Goal: Task Accomplishment & Management: Manage account settings

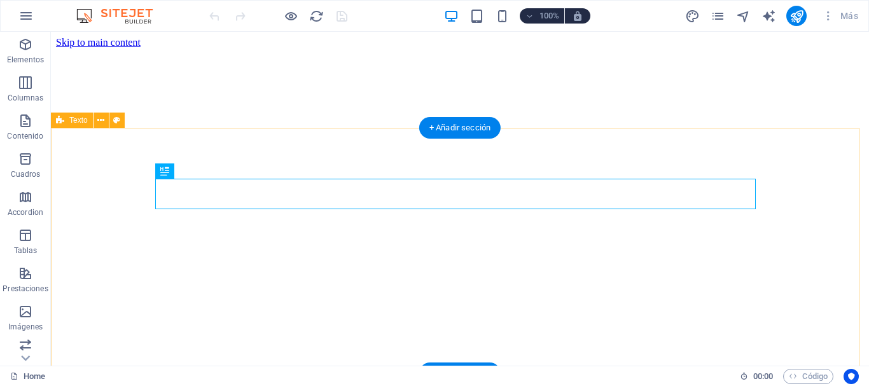
scroll to position [238, 0]
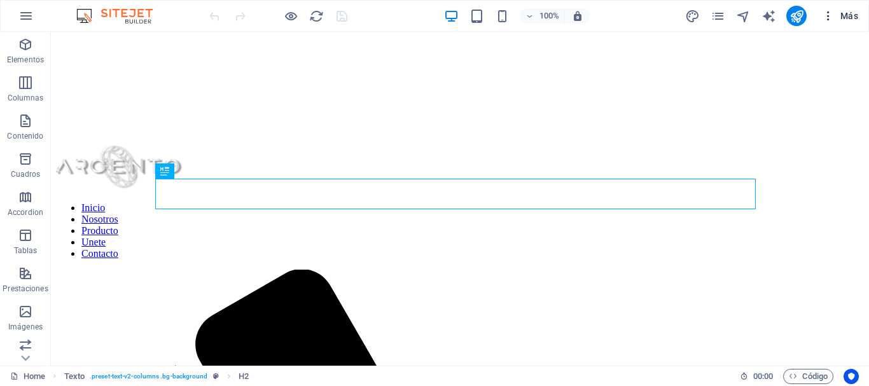
click at [839, 15] on span "Más" at bounding box center [840, 16] width 36 height 13
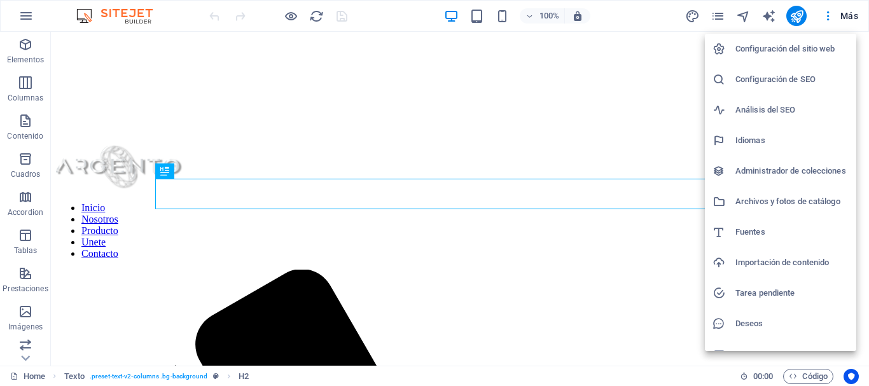
click at [785, 46] on h6 "Configuración del sitio web" at bounding box center [792, 48] width 113 height 15
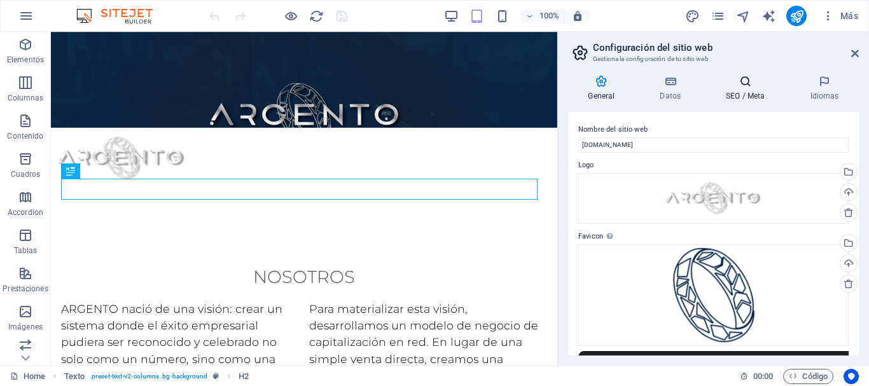
click at [741, 90] on h4 "SEO / Meta" at bounding box center [748, 88] width 84 height 27
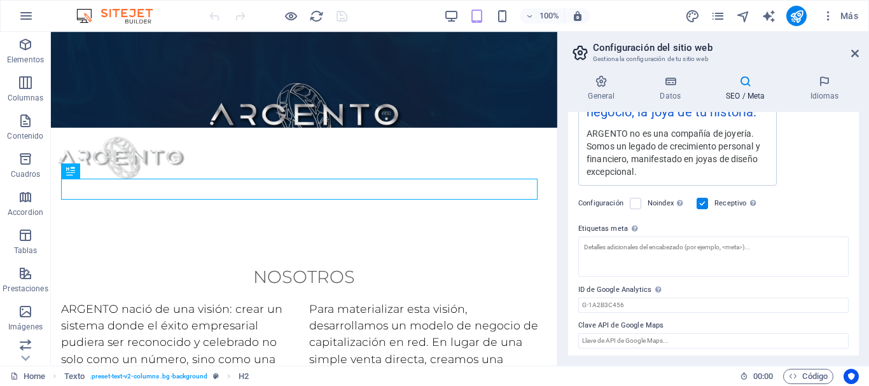
scroll to position [281, 0]
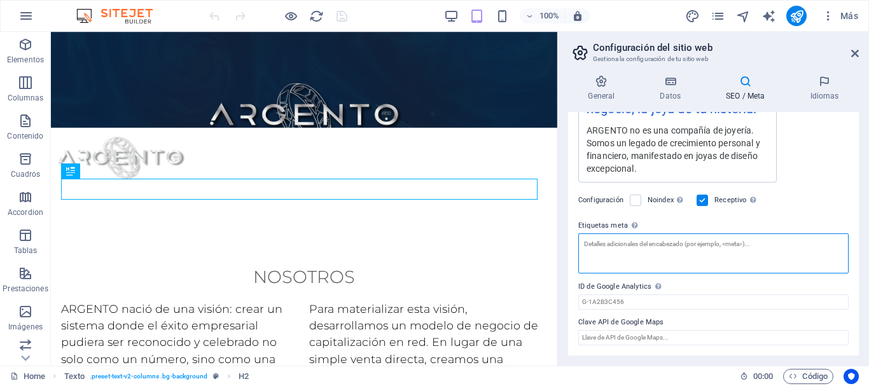
click at [706, 251] on textarea "Etiquetas meta Introduce aquí el código HTML que se incluirá en las etiquetas d…" at bounding box center [714, 254] width 270 height 40
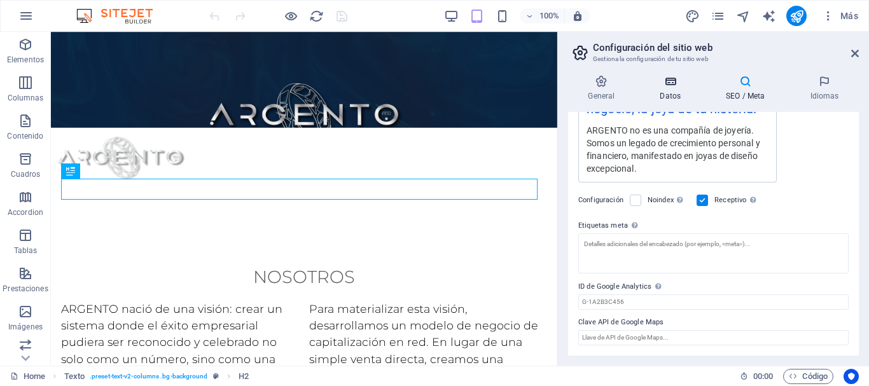
click at [675, 89] on h4 "Datos" at bounding box center [673, 88] width 66 height 27
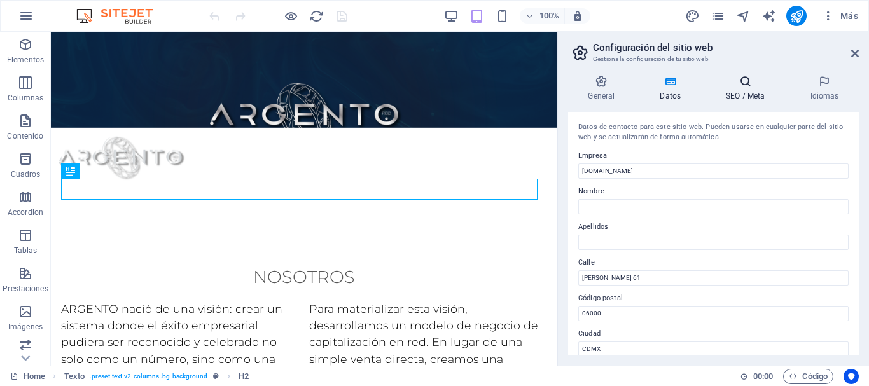
click at [740, 99] on h4 "SEO / Meta" at bounding box center [748, 88] width 84 height 27
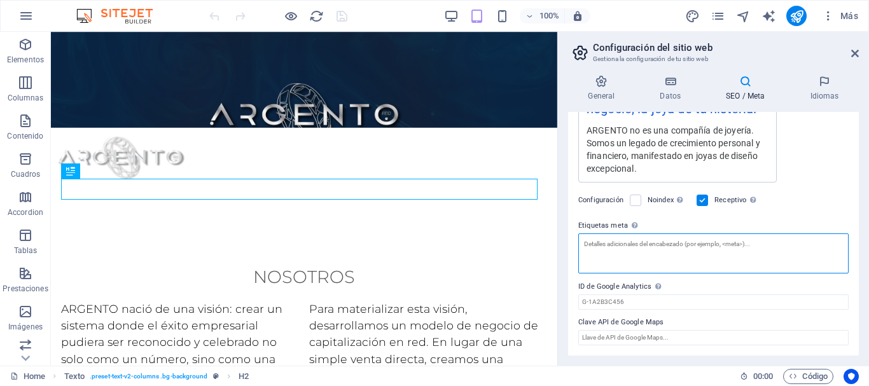
click at [666, 251] on textarea "Etiquetas meta Introduce aquí el código HTML que se incluirá en las etiquetas d…" at bounding box center [714, 254] width 270 height 40
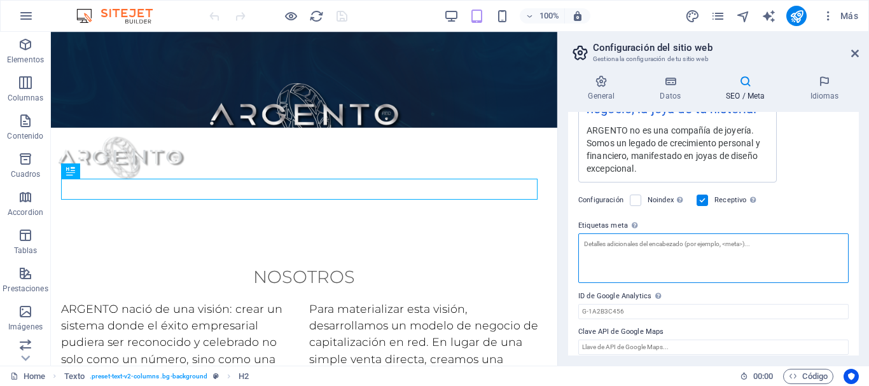
paste textarea "google03b6783d9c96ae29.html"
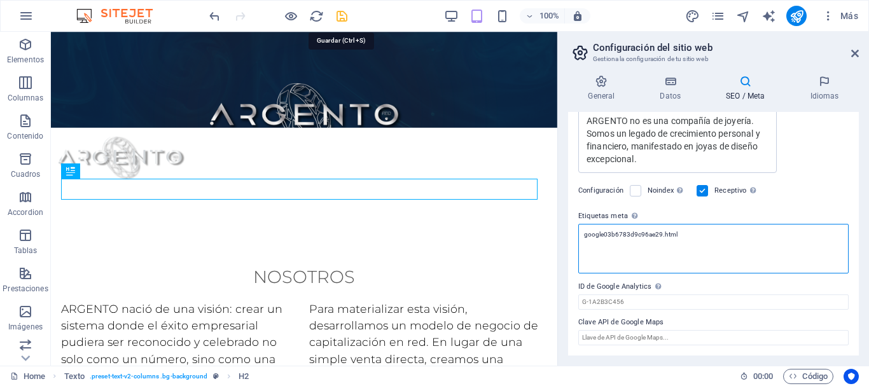
type textarea "google03b6783d9c96ae29.html"
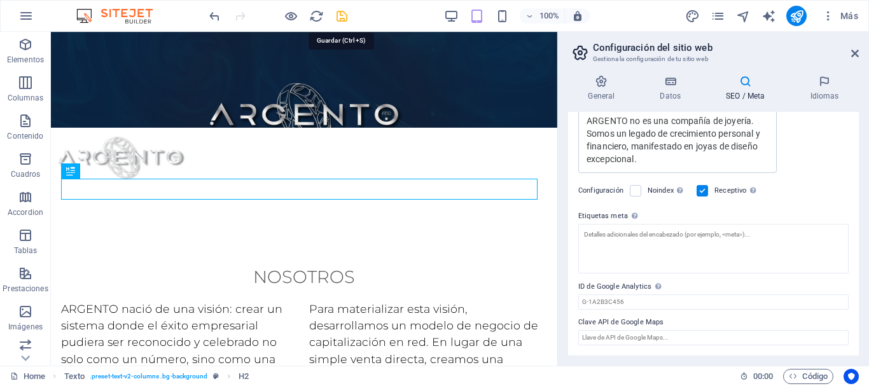
click at [340, 18] on body "argentored.com Home Elementos Columnas Contenido Cuadros Accordion Tablas Prest…" at bounding box center [434, 193] width 869 height 386
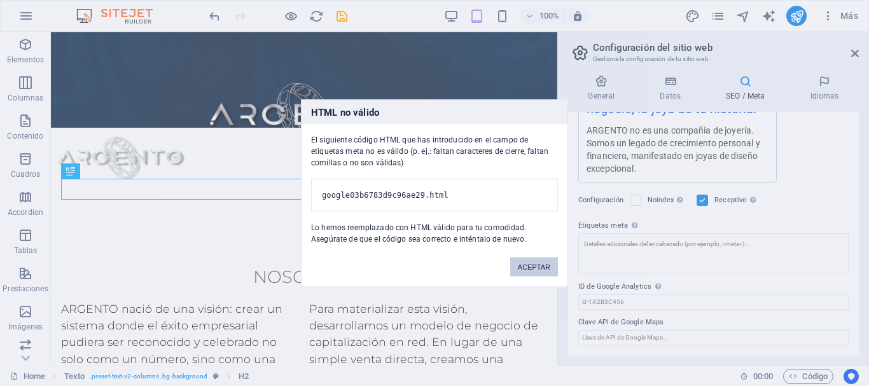
click at [531, 270] on button "ACEPTAR" at bounding box center [534, 266] width 48 height 19
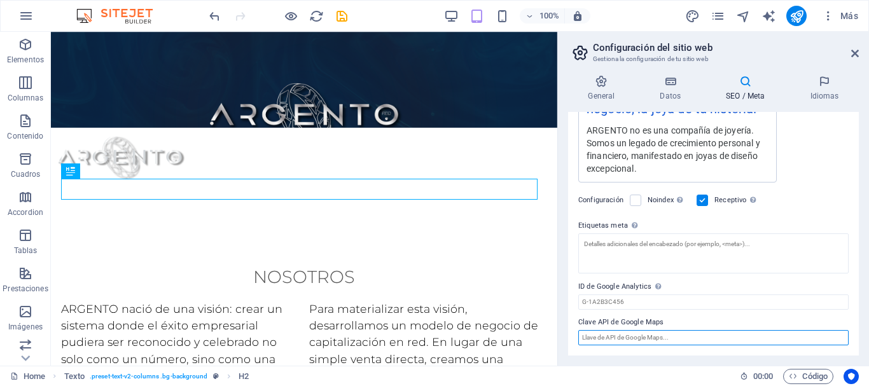
click at [662, 339] on input "Clave API de Google Maps" at bounding box center [714, 337] width 270 height 15
paste input "google03b6783d9c96ae29.html"
type input "google03b6783d9c96ae29.html"
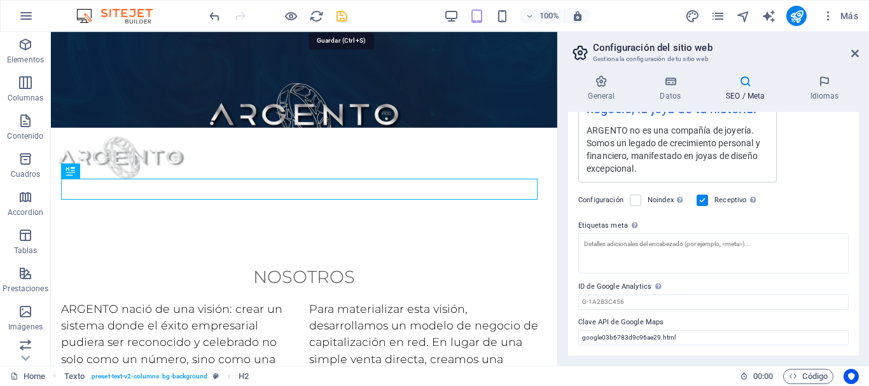
click at [346, 13] on icon "save" at bounding box center [342, 16] width 15 height 15
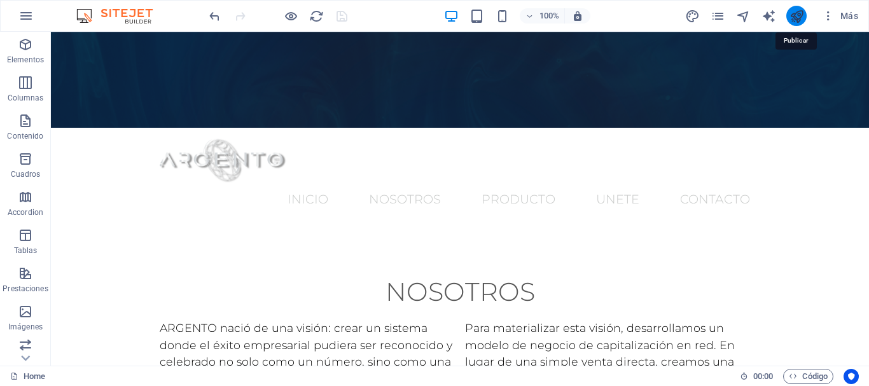
click at [793, 19] on icon "publish" at bounding box center [797, 16] width 15 height 15
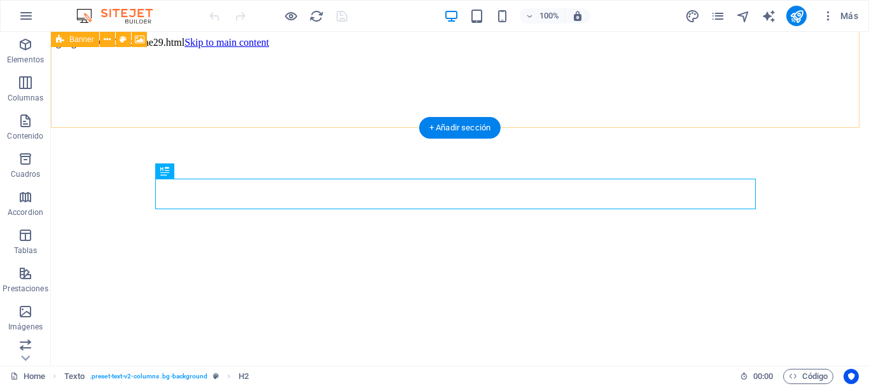
scroll to position [255, 0]
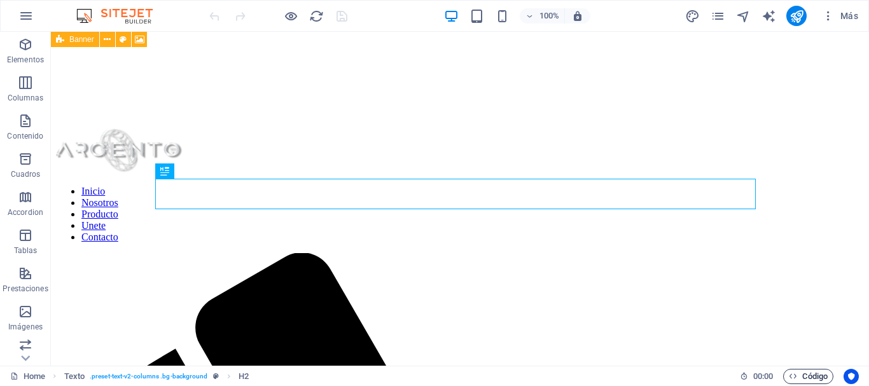
click at [816, 377] on span "Código" at bounding box center [808, 376] width 39 height 15
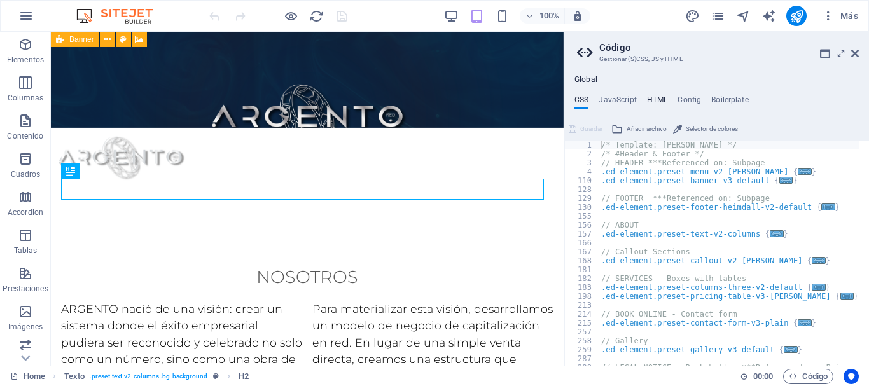
click at [661, 98] on h4 "HTML" at bounding box center [657, 102] width 21 height 14
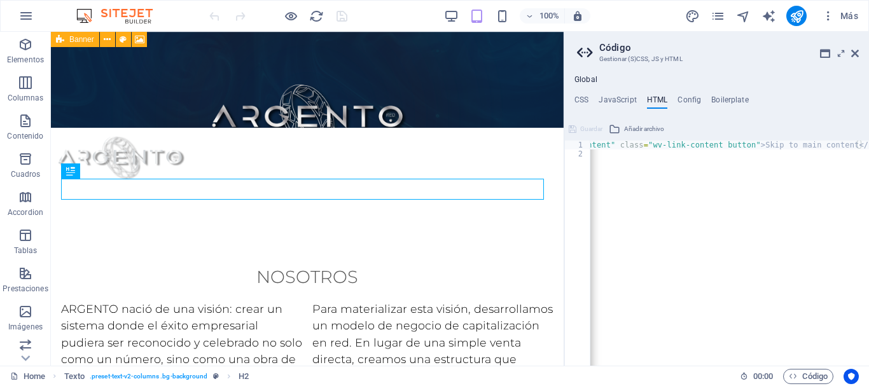
scroll to position [0, 0]
type textarea "<a href="#main-content" class="wv-link-content button">Skip to main content</a>"
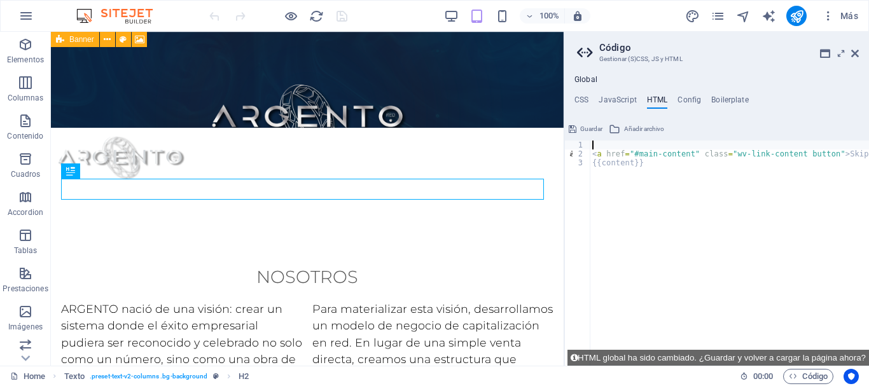
paste textarea "google03b6783d9c96ae29.html"
type textarea "google03b6783d9c96ae29.html"
click at [856, 56] on icon at bounding box center [856, 53] width 8 height 10
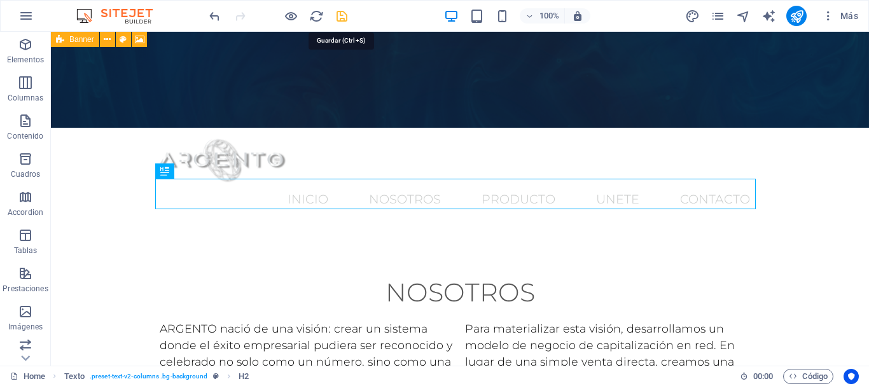
click at [343, 21] on icon "save" at bounding box center [342, 16] width 15 height 15
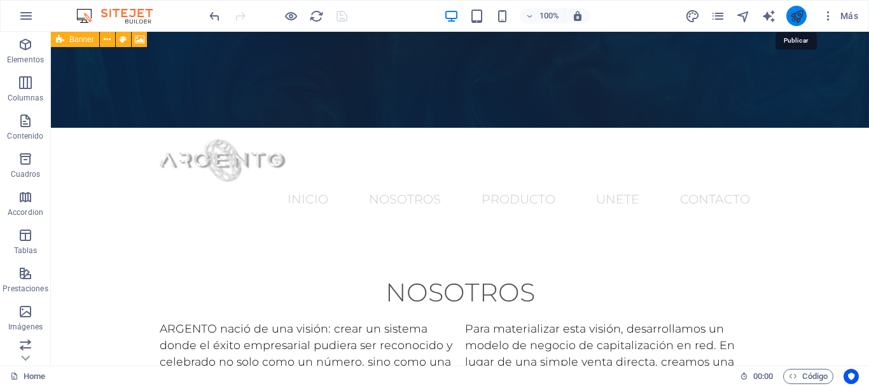
click at [800, 15] on icon "publish" at bounding box center [797, 16] width 15 height 15
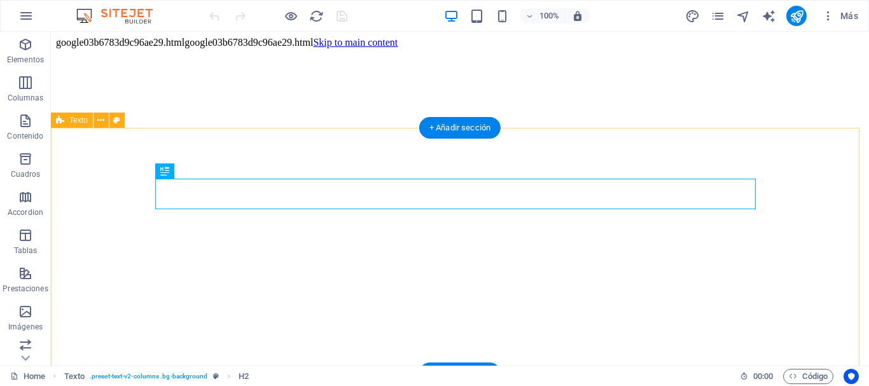
scroll to position [255, 0]
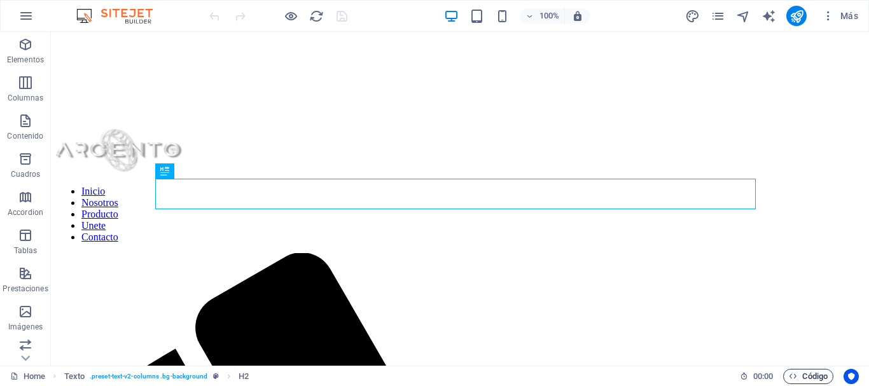
click at [810, 381] on span "Código" at bounding box center [808, 376] width 39 height 15
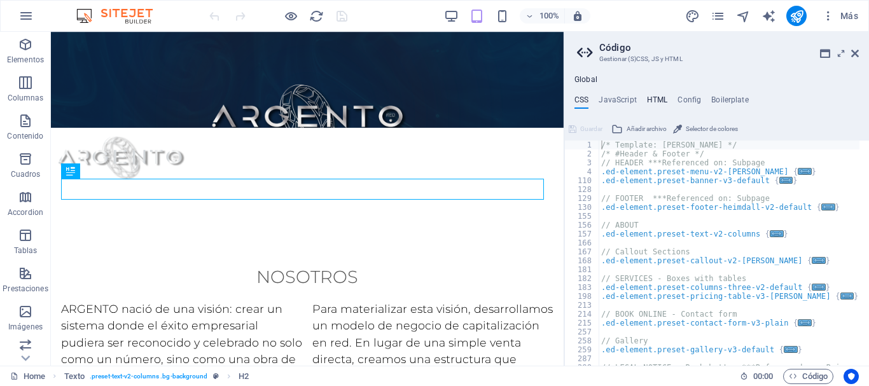
click at [656, 101] on h4 "HTML" at bounding box center [657, 102] width 21 height 14
type textarea "google03b6783d9c96ae29.html"
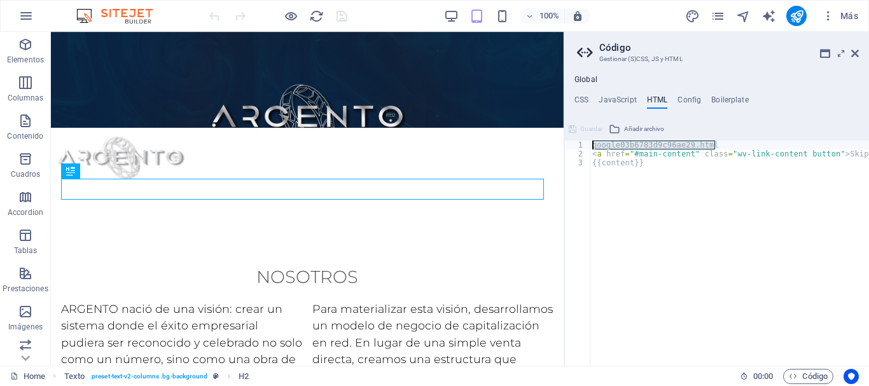
drag, startPoint x: 725, startPoint y: 144, endPoint x: 583, endPoint y: 150, distance: 142.0
click at [583, 150] on div "google03b6783d9c96ae29.html 1 2 3 google03b6783d9c96ae29.html < a href = "#main…" at bounding box center [717, 253] width 305 height 225
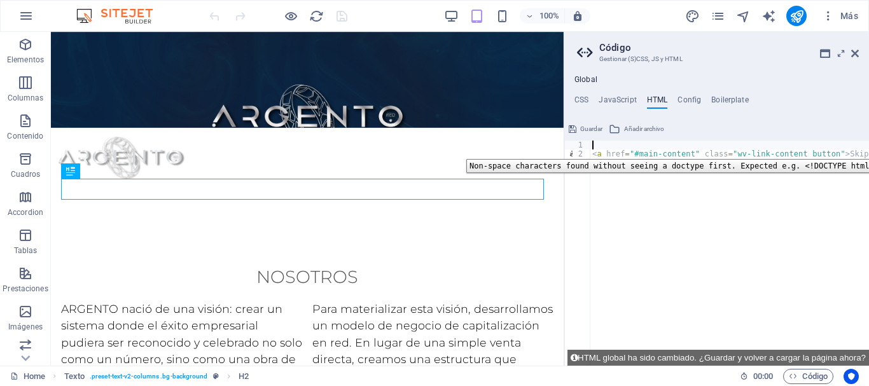
type textarea "<a href="#main-content" class="wv-link-content button">Skip to main content</a>"
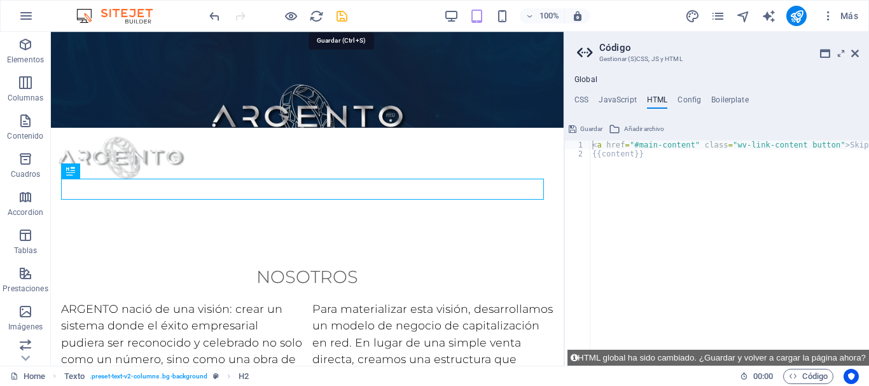
click at [342, 20] on icon "save" at bounding box center [342, 16] width 15 height 15
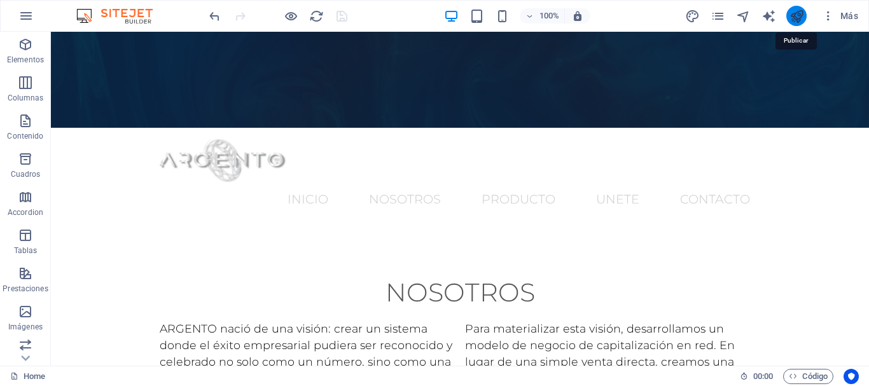
click at [797, 15] on icon "publish" at bounding box center [797, 16] width 15 height 15
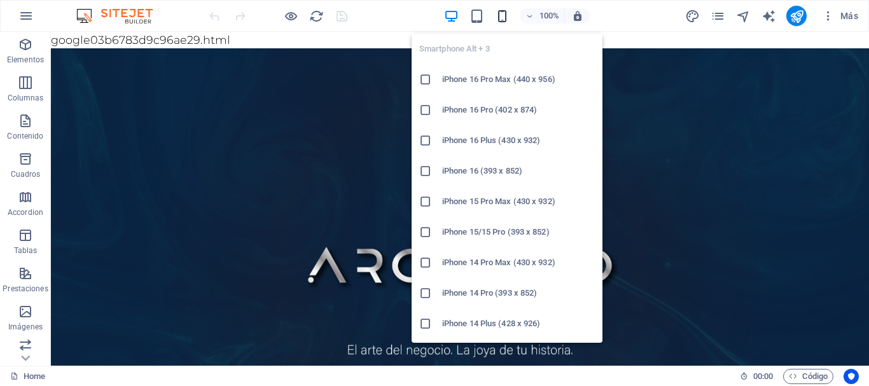
click at [503, 17] on icon "button" at bounding box center [502, 16] width 15 height 15
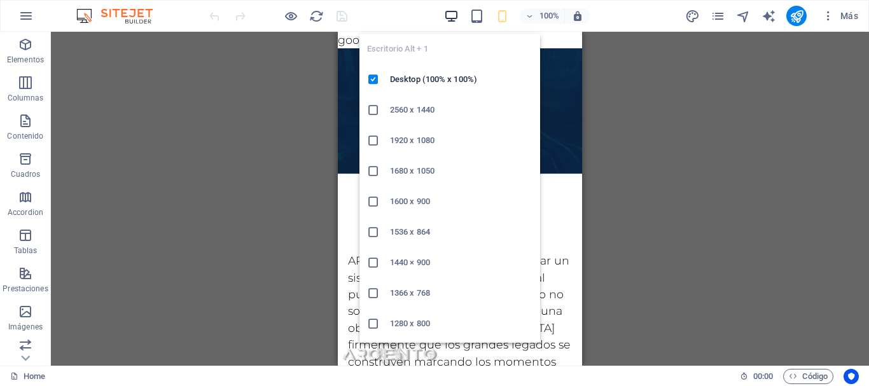
click at [447, 19] on icon "button" at bounding box center [451, 16] width 15 height 15
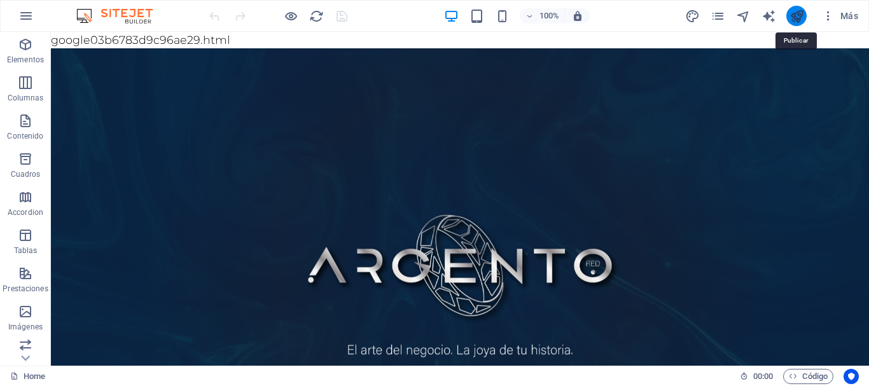
click at [799, 16] on icon "publish" at bounding box center [797, 16] width 15 height 15
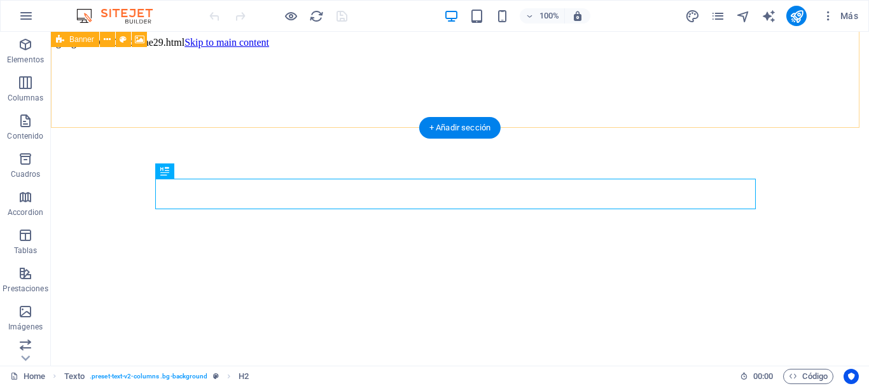
scroll to position [255, 0]
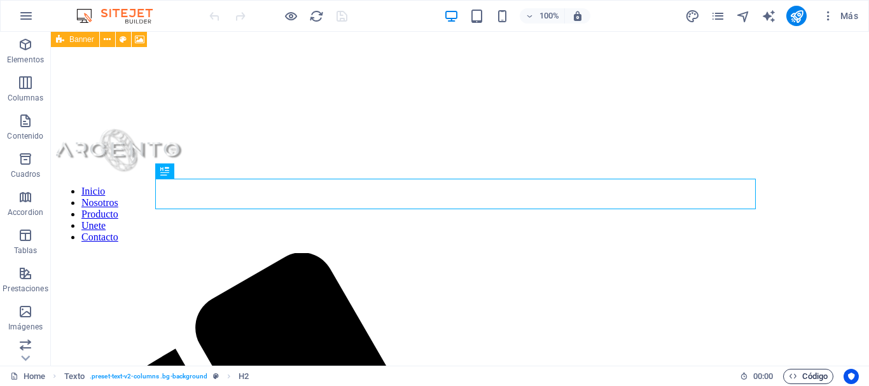
click at [810, 372] on span "Código" at bounding box center [808, 376] width 39 height 15
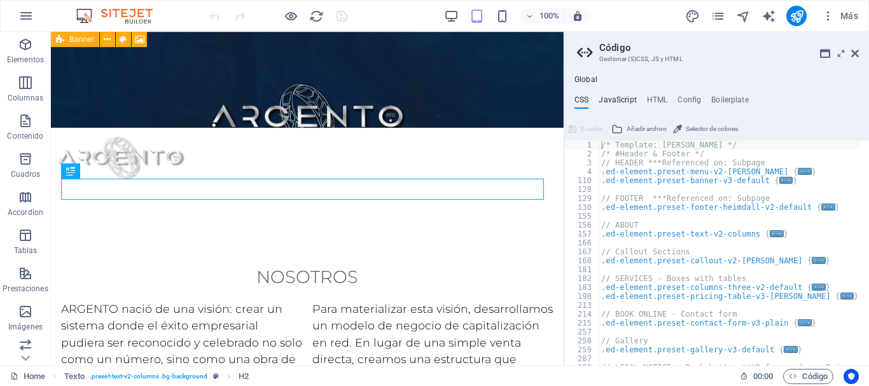
click at [624, 103] on h4 "JavaScript" at bounding box center [618, 102] width 38 height 14
type textarea "/* JS for preset "Menu V2" */"
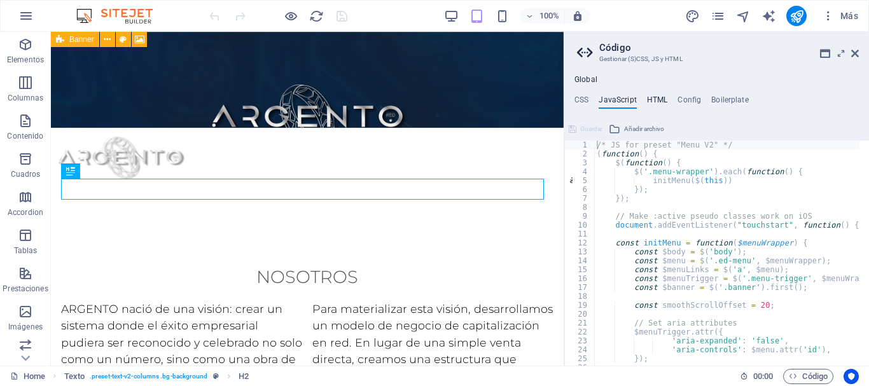
click at [663, 99] on h4 "HTML" at bounding box center [657, 102] width 21 height 14
type textarea "<a href="#main-content" class="wv-link-content button">Skip to main content</a>"
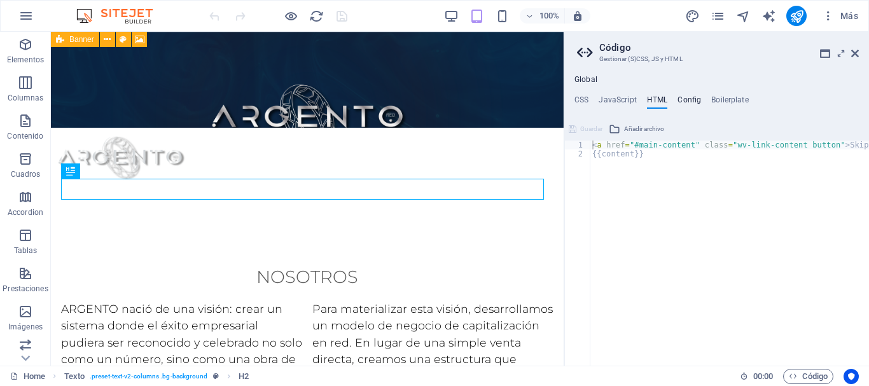
click at [693, 101] on h4 "Config" at bounding box center [690, 102] width 24 height 14
type textarea "$color-background: #ffffff;"
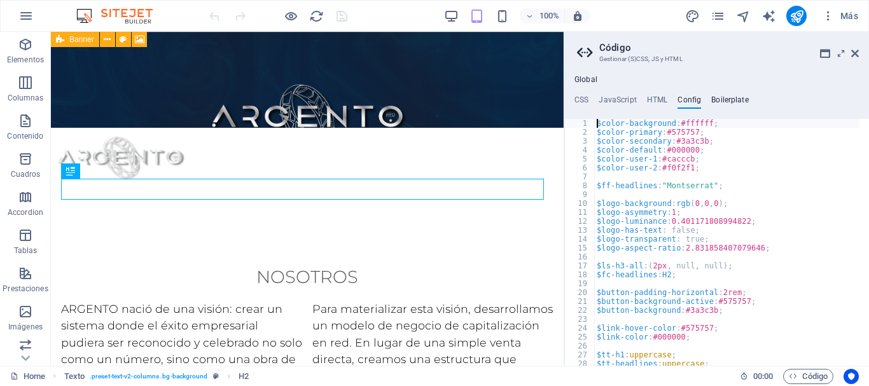
click at [738, 101] on h4 "Boilerplate" at bounding box center [731, 102] width 38 height 14
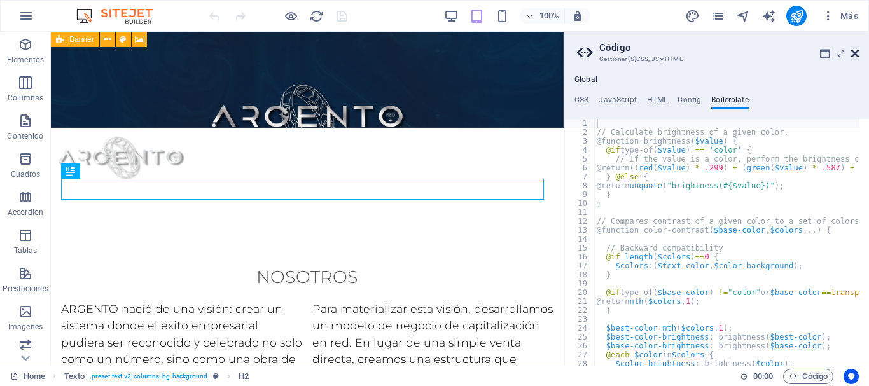
click at [853, 52] on icon at bounding box center [856, 53] width 8 height 10
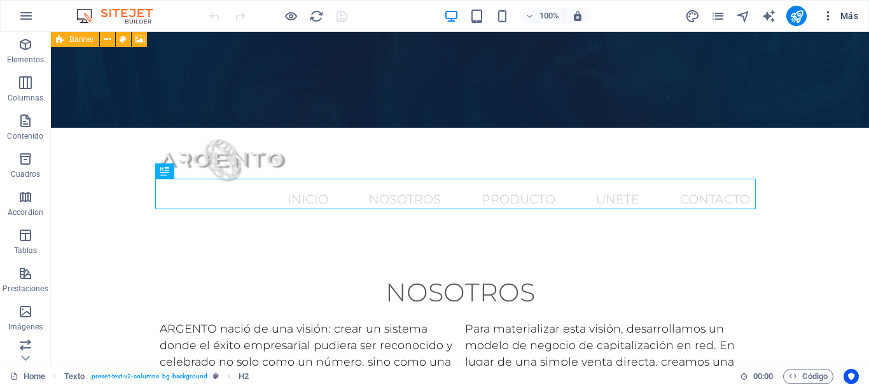
click at [839, 18] on span "Más" at bounding box center [840, 16] width 36 height 13
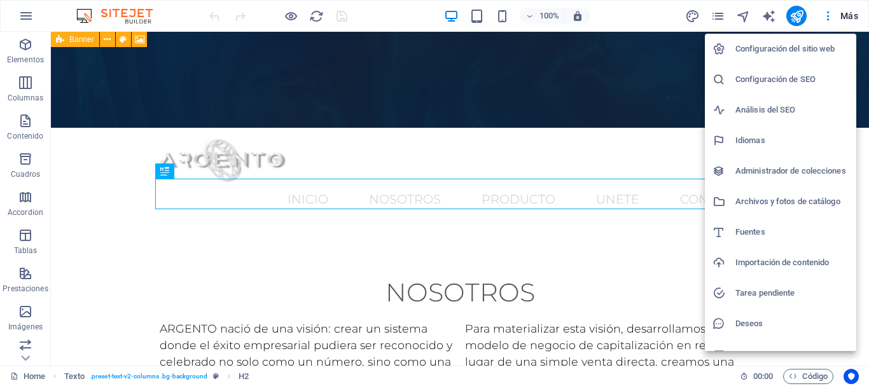
scroll to position [18, 0]
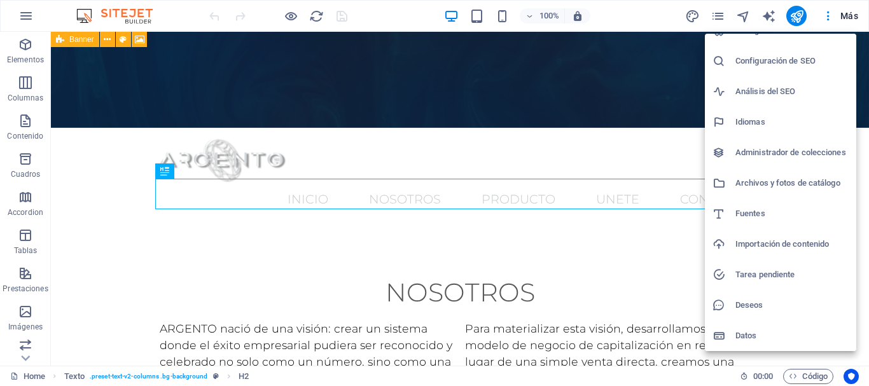
click at [750, 303] on h6 "Deseos" at bounding box center [792, 305] width 113 height 15
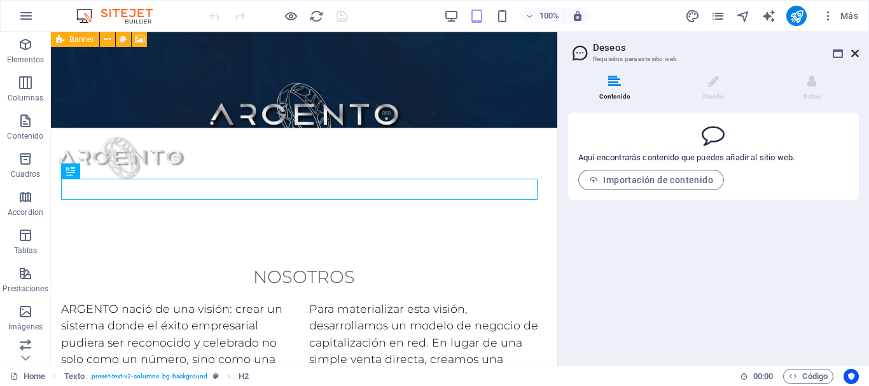
click at [857, 58] on icon at bounding box center [856, 53] width 8 height 10
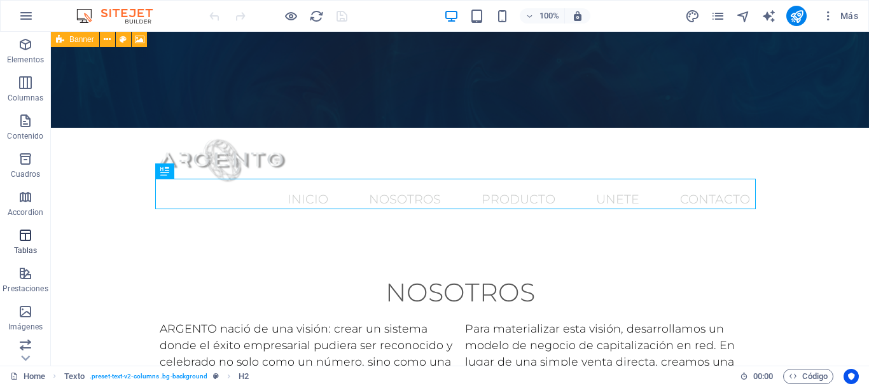
scroll to position [200, 0]
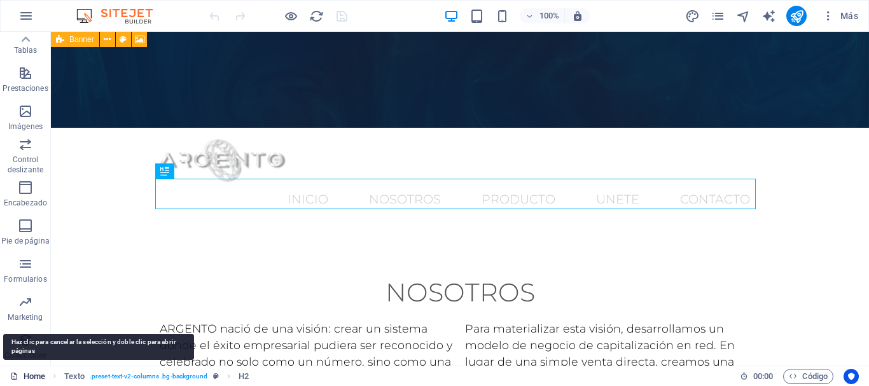
click at [29, 374] on link "Home" at bounding box center [27, 376] width 35 height 15
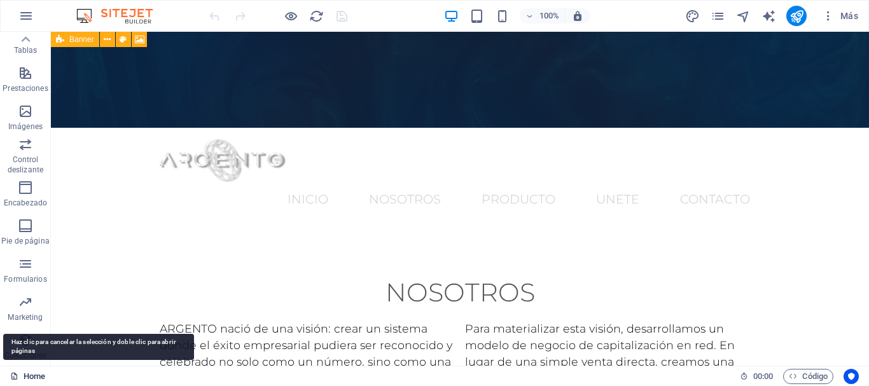
click at [29, 374] on link "Home" at bounding box center [27, 376] width 35 height 15
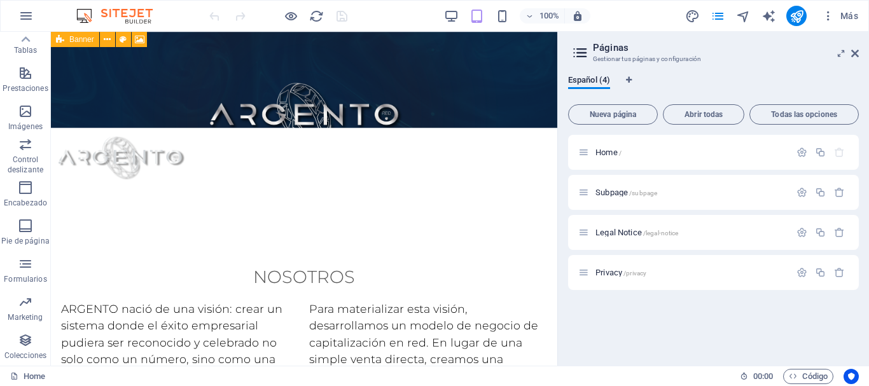
click at [859, 53] on aside "Páginas Gestionar tus páginas y configuración Español (4) Nueva página Abrir to…" at bounding box center [714, 199] width 312 height 334
click at [855, 53] on icon at bounding box center [856, 53] width 8 height 10
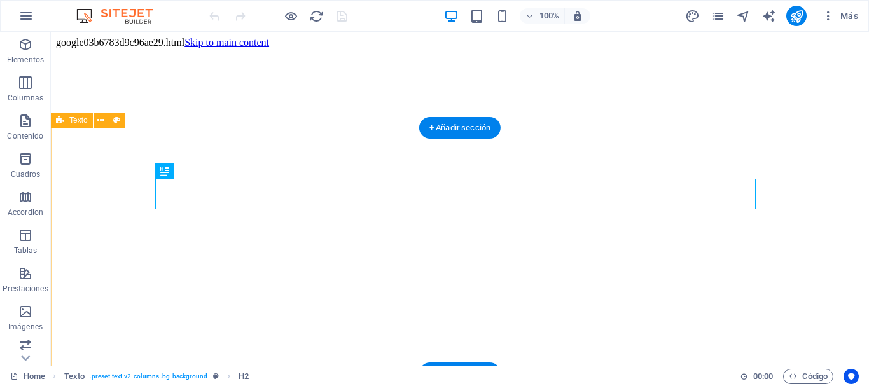
scroll to position [255, 0]
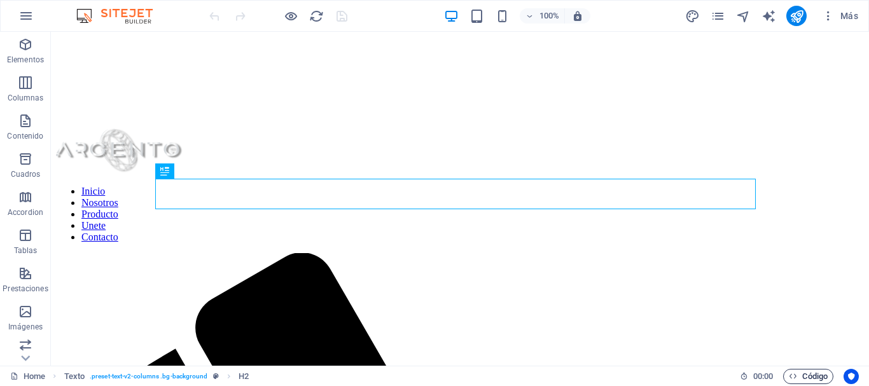
click at [808, 379] on span "Código" at bounding box center [808, 376] width 39 height 15
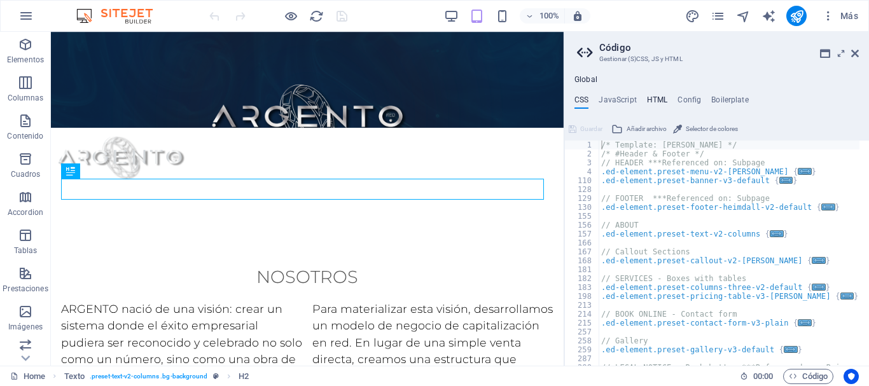
click at [658, 100] on h4 "HTML" at bounding box center [657, 102] width 21 height 14
type textarea "<a href="#main-content" class="wv-link-content button">Skip to main content</a>"
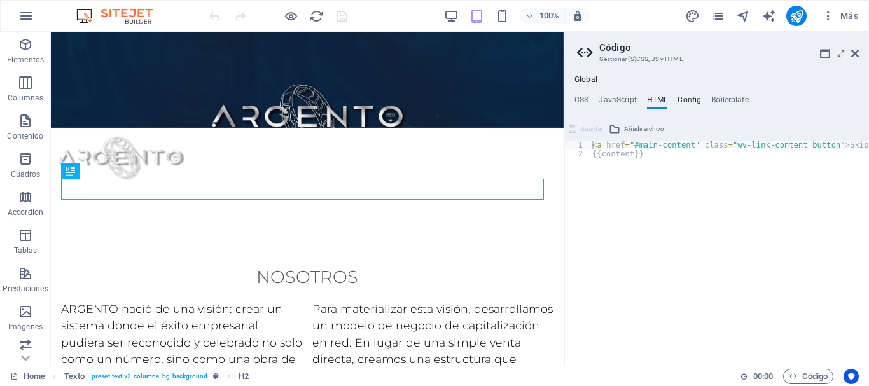
click at [692, 98] on h4 "Config" at bounding box center [690, 102] width 24 height 14
type textarea "$color-background: #ffffff;"
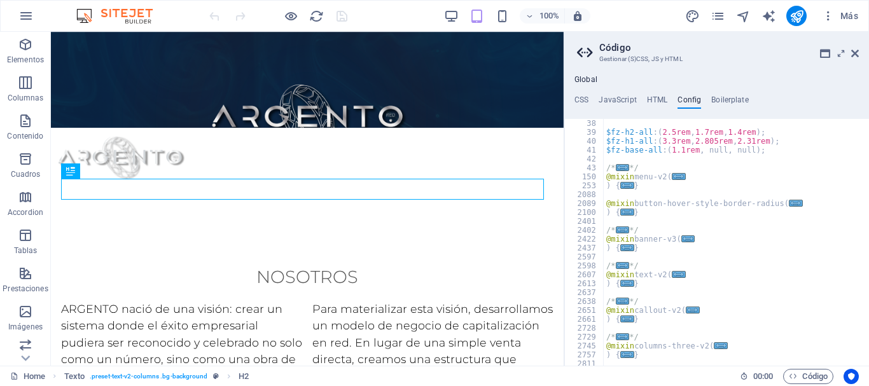
scroll to position [0, 0]
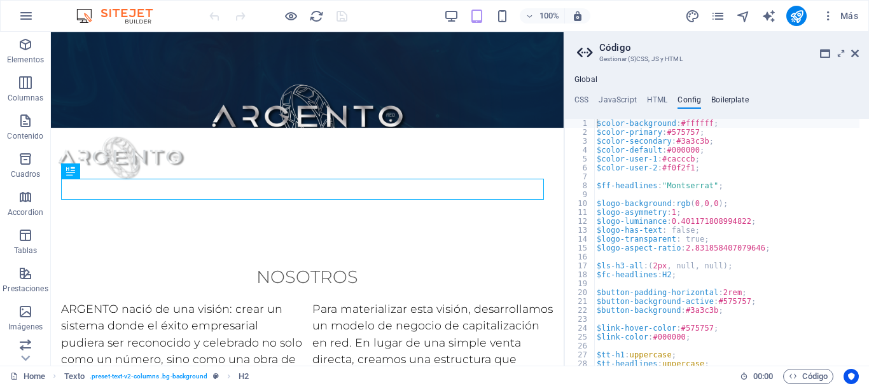
click at [730, 100] on h4 "Boilerplate" at bounding box center [731, 102] width 38 height 14
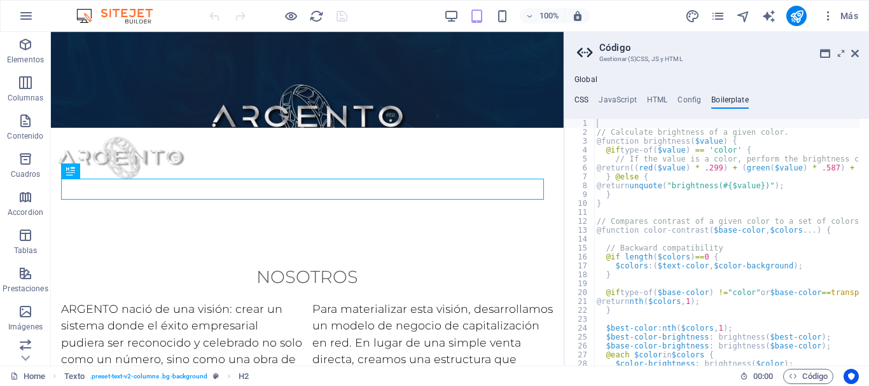
click at [577, 101] on h4 "CSS" at bounding box center [582, 102] width 14 height 14
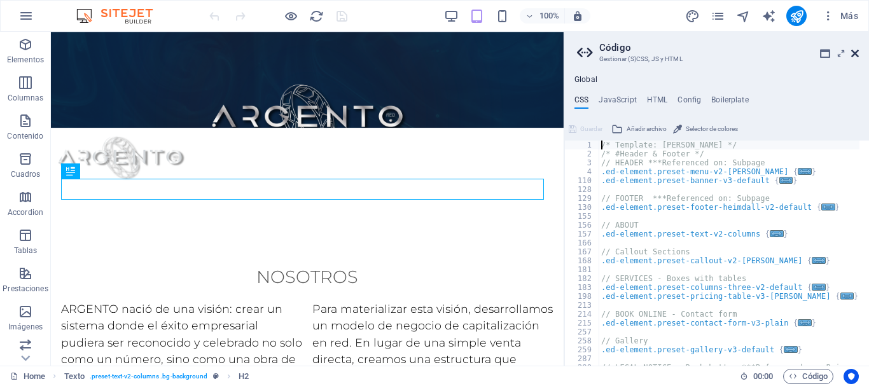
click at [853, 54] on icon at bounding box center [856, 53] width 8 height 10
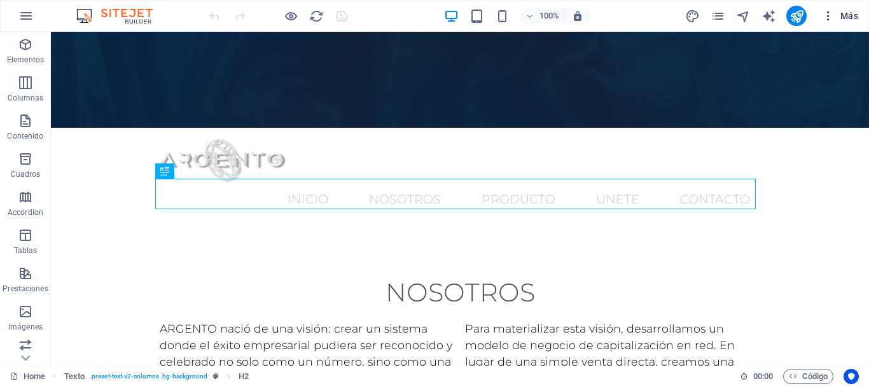
click at [833, 14] on icon "button" at bounding box center [828, 16] width 13 height 13
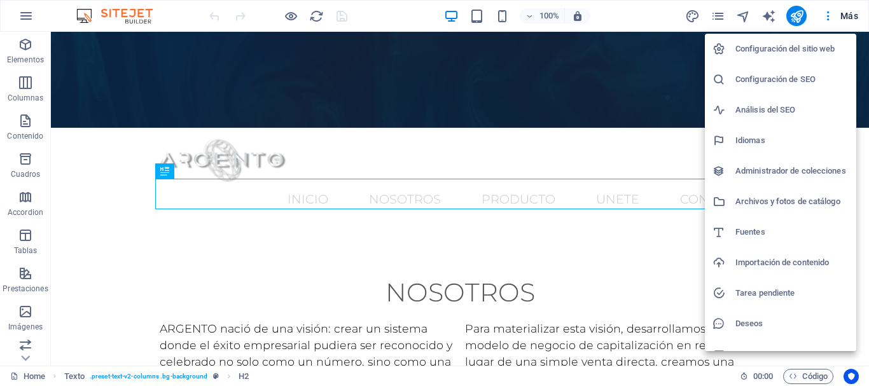
click at [839, 13] on div at bounding box center [434, 193] width 869 height 386
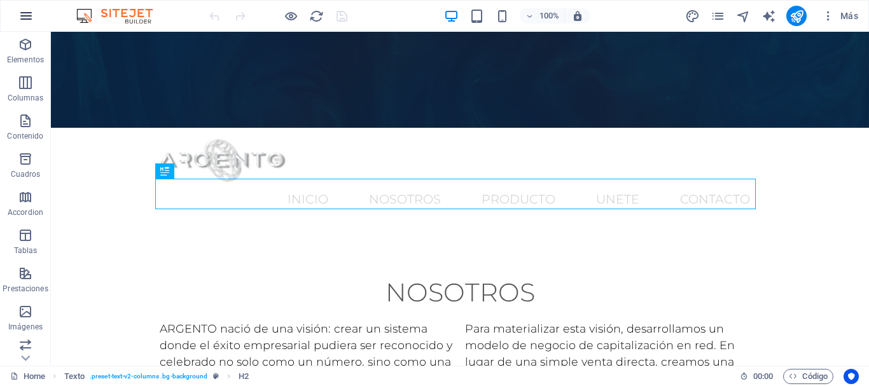
click at [22, 20] on icon "button" at bounding box center [25, 15] width 15 height 15
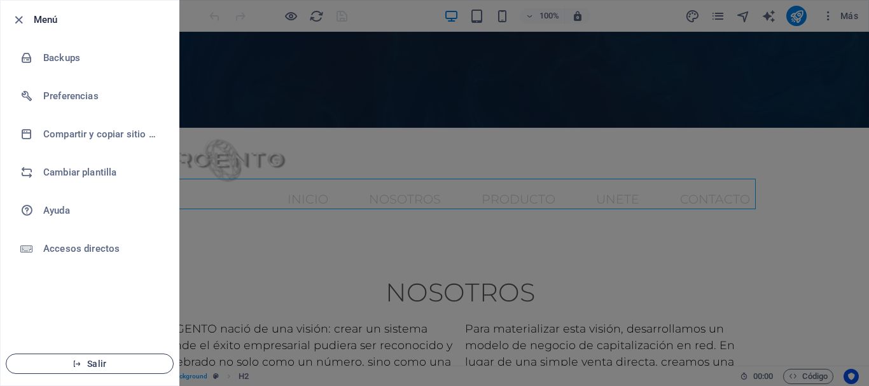
click at [77, 362] on icon "button" at bounding box center [77, 364] width 9 height 9
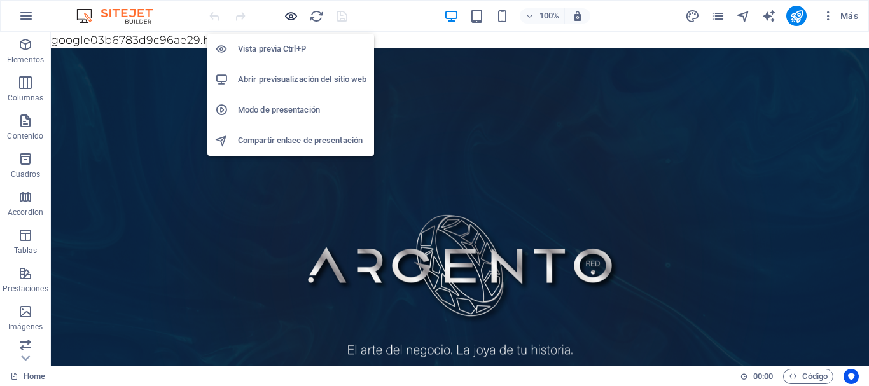
click at [290, 14] on icon "button" at bounding box center [291, 16] width 15 height 15
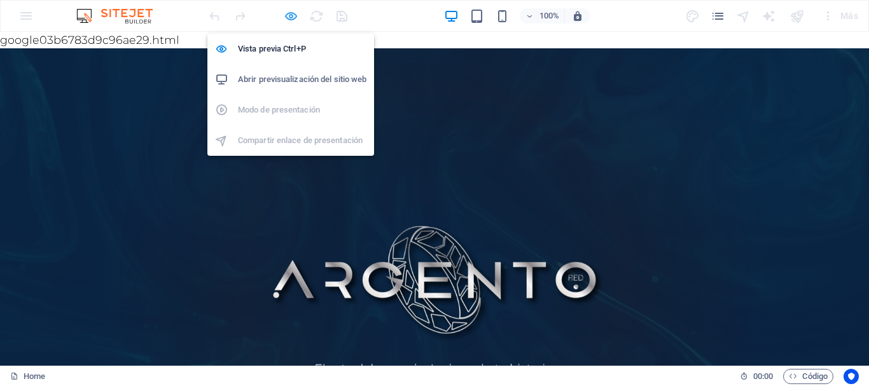
click at [290, 14] on icon "button" at bounding box center [291, 16] width 15 height 15
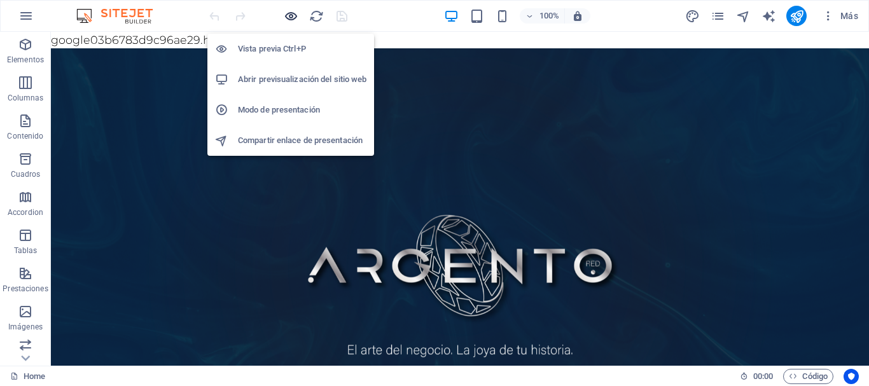
click at [290, 14] on icon "button" at bounding box center [291, 16] width 15 height 15
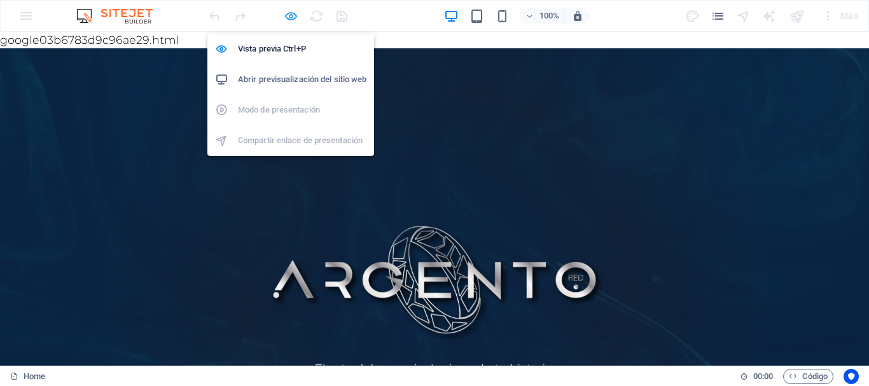
click at [290, 14] on icon "button" at bounding box center [291, 16] width 15 height 15
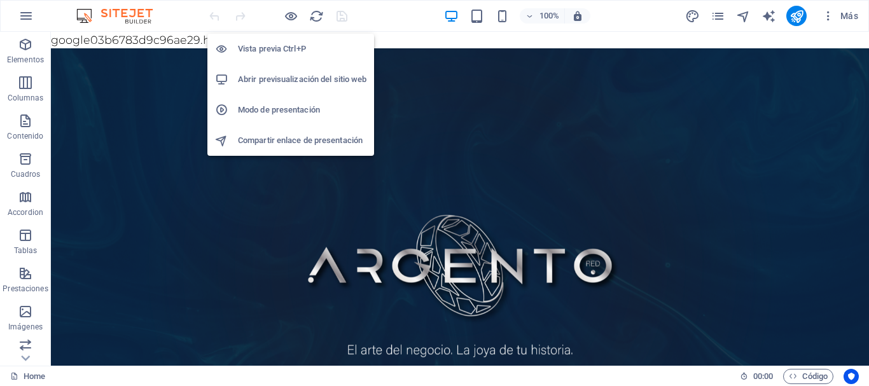
click at [280, 106] on h6 "Modo de presentación" at bounding box center [302, 109] width 129 height 15
click at [270, 81] on h6 "Abrir previsualización del sitio web" at bounding box center [302, 79] width 129 height 15
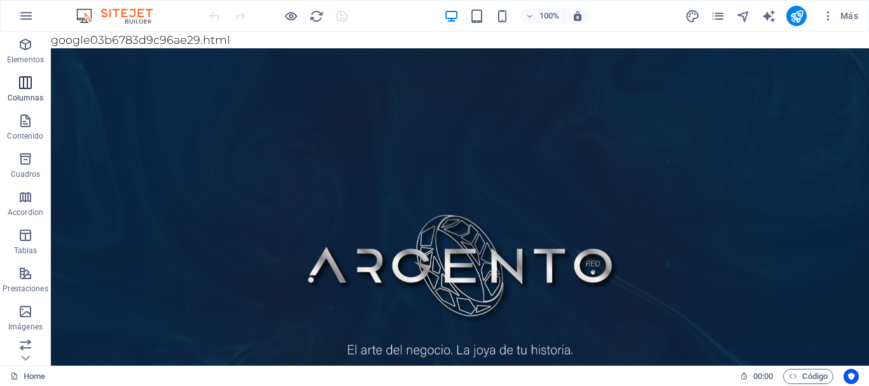
scroll to position [200, 0]
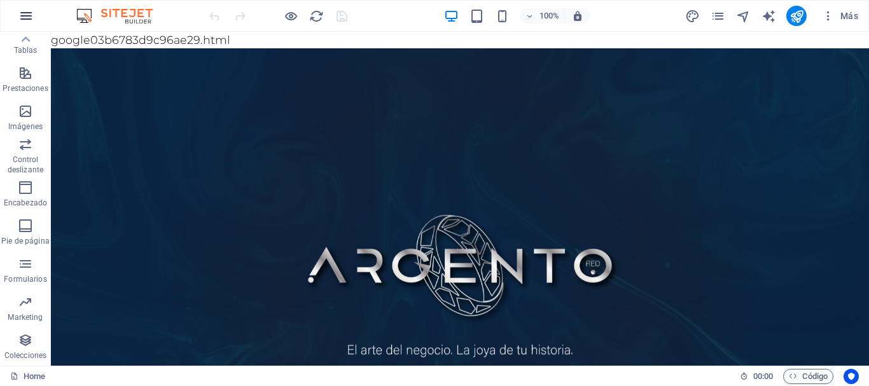
click at [27, 14] on icon "button" at bounding box center [25, 15] width 15 height 15
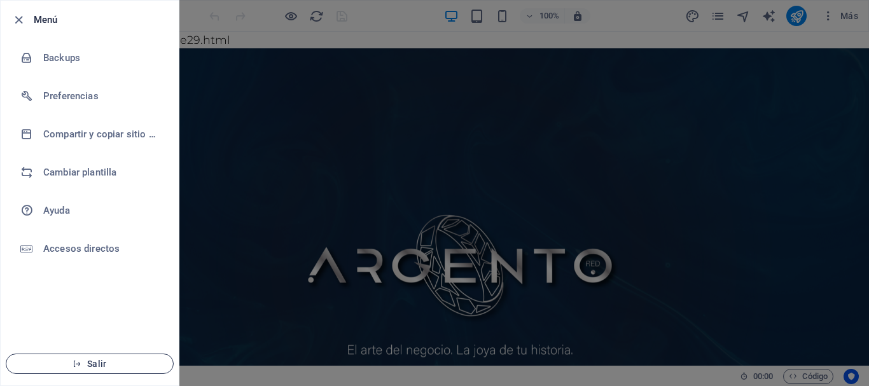
click at [98, 365] on span "Salir" at bounding box center [90, 364] width 146 height 10
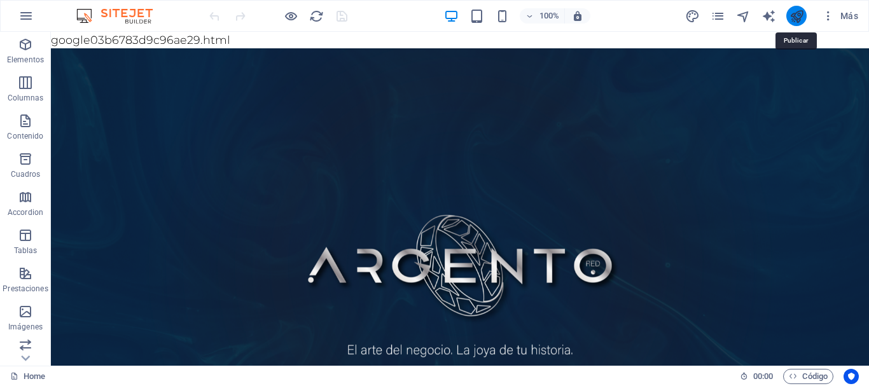
click at [800, 20] on icon "publish" at bounding box center [797, 16] width 15 height 15
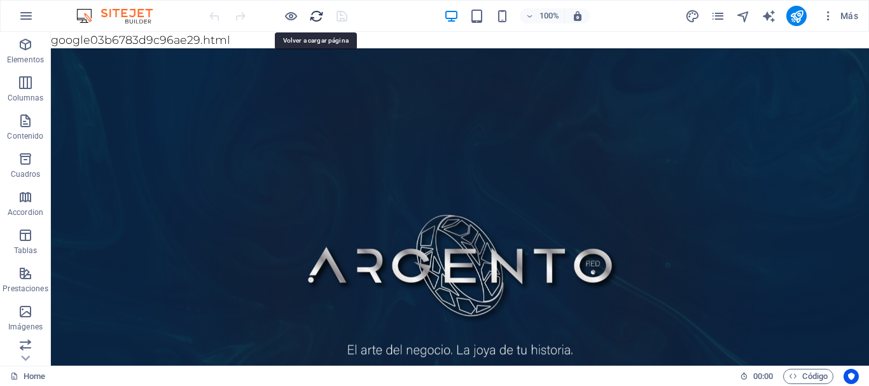
click at [314, 20] on icon "reload" at bounding box center [316, 16] width 15 height 15
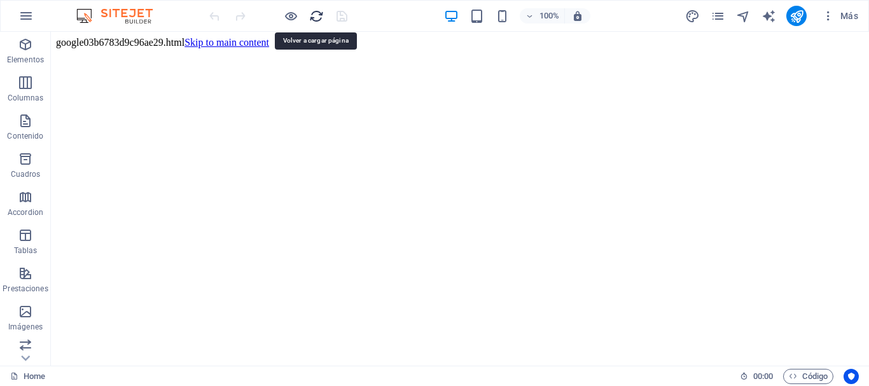
click at [314, 20] on icon "reload" at bounding box center [316, 16] width 15 height 15
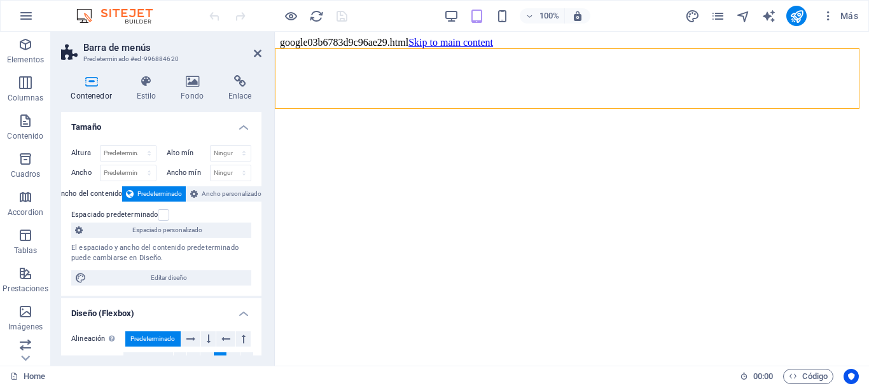
click at [258, 53] on icon at bounding box center [258, 53] width 8 height 10
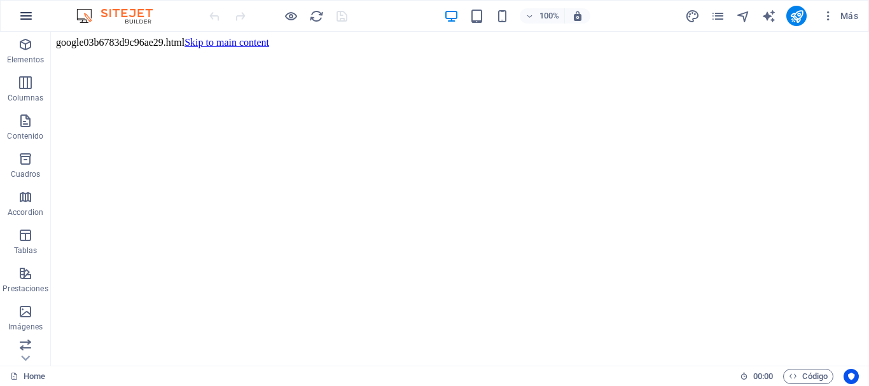
click at [22, 20] on icon "button" at bounding box center [25, 15] width 15 height 15
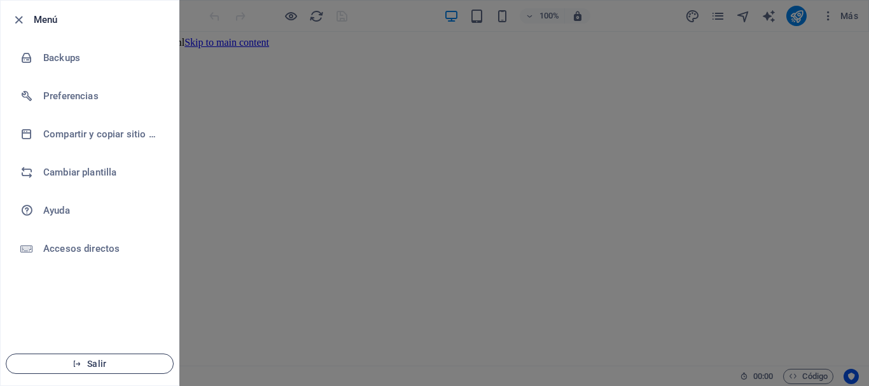
click at [99, 366] on span "Salir" at bounding box center [90, 364] width 146 height 10
